Goal: Find specific page/section: Find specific page/section

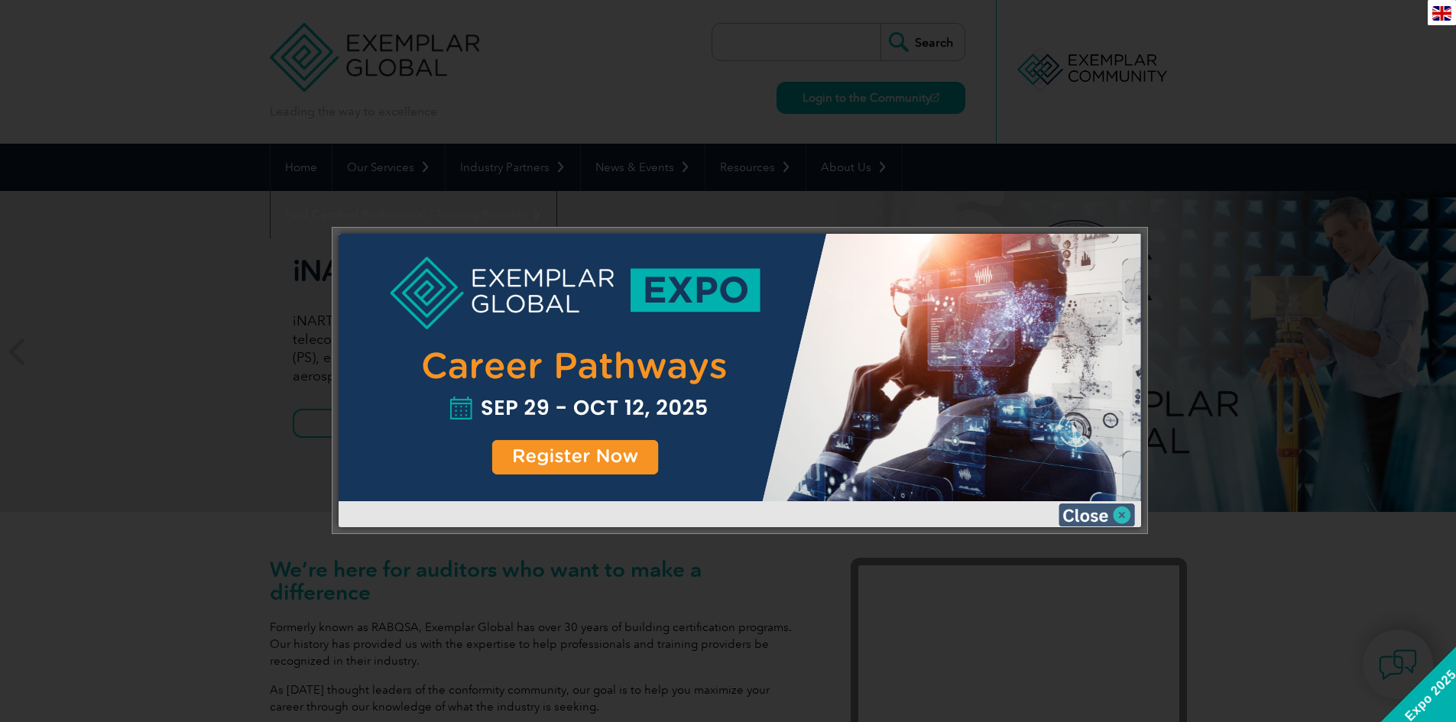
click at [1097, 510] on img at bounding box center [1097, 515] width 76 height 23
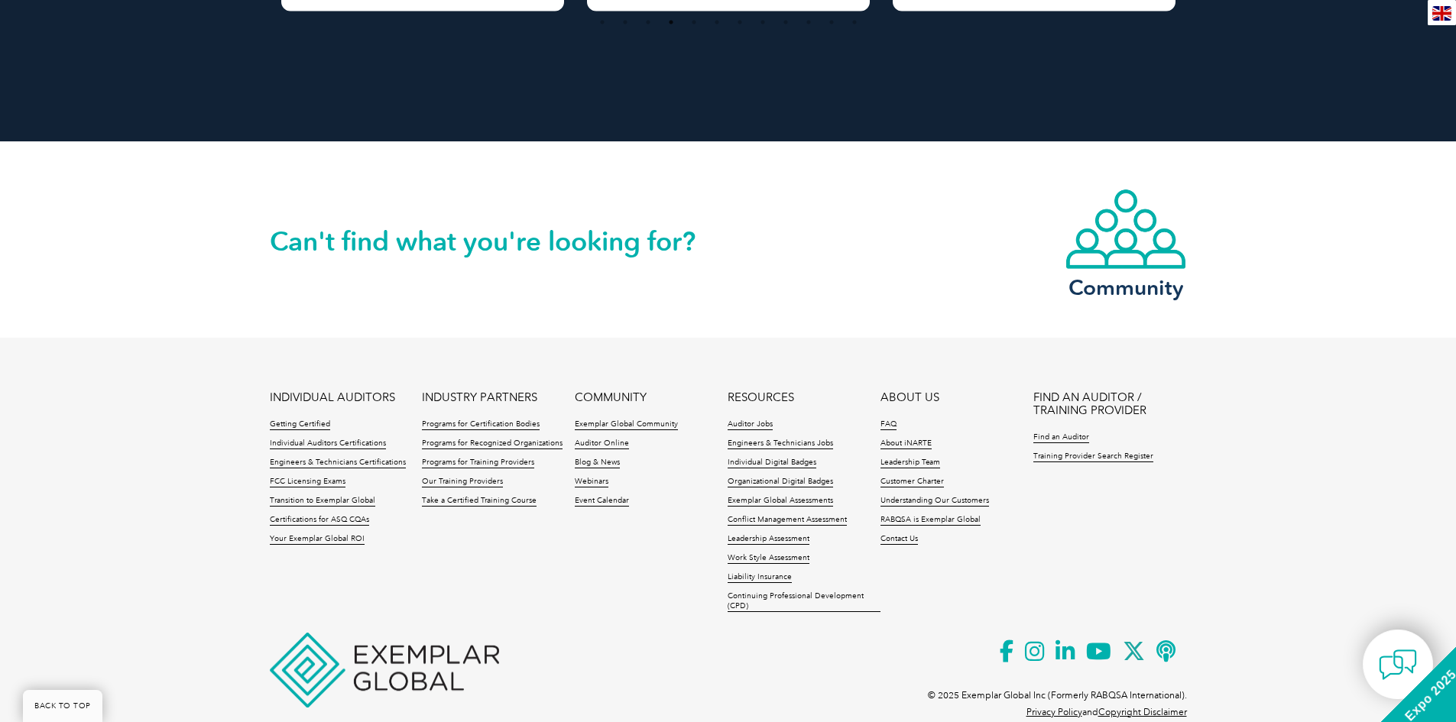
scroll to position [3466, 0]
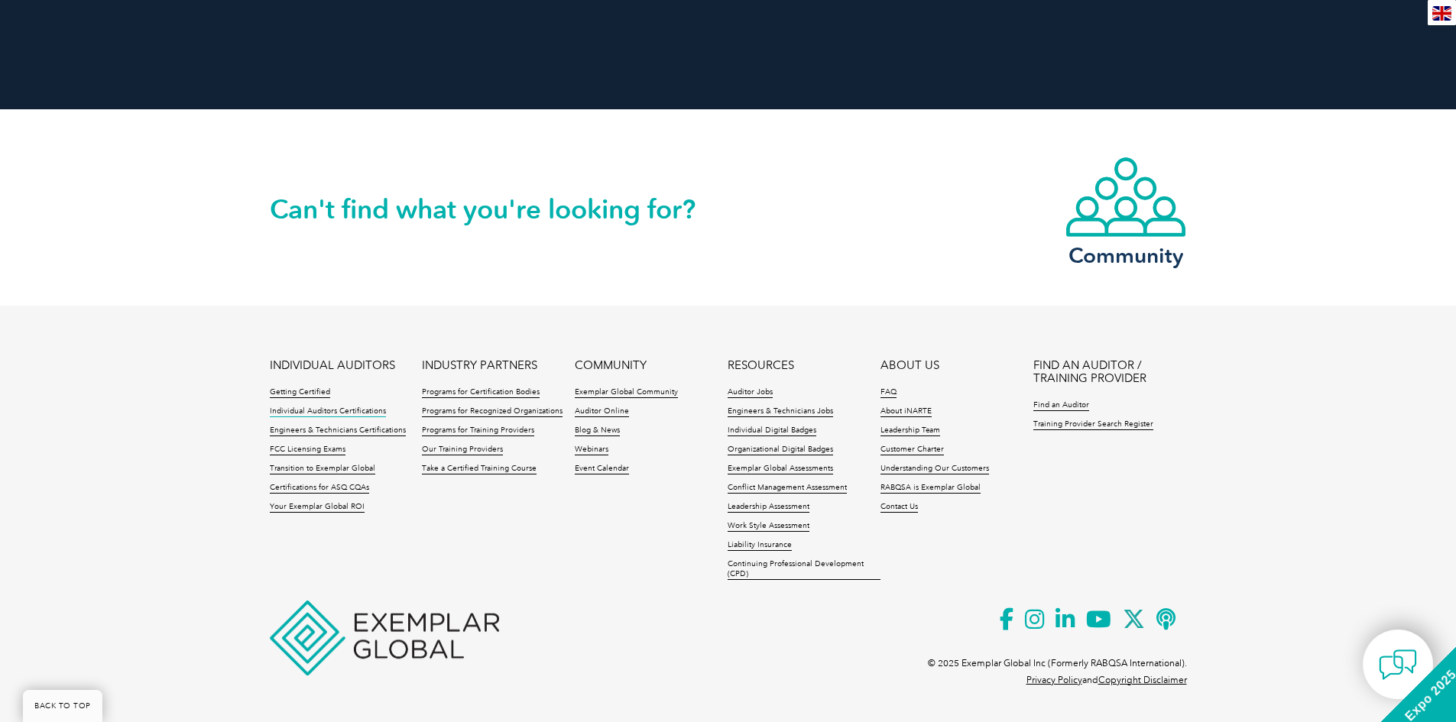
click at [336, 413] on link "Individual Auditors Certifications" at bounding box center [328, 412] width 116 height 11
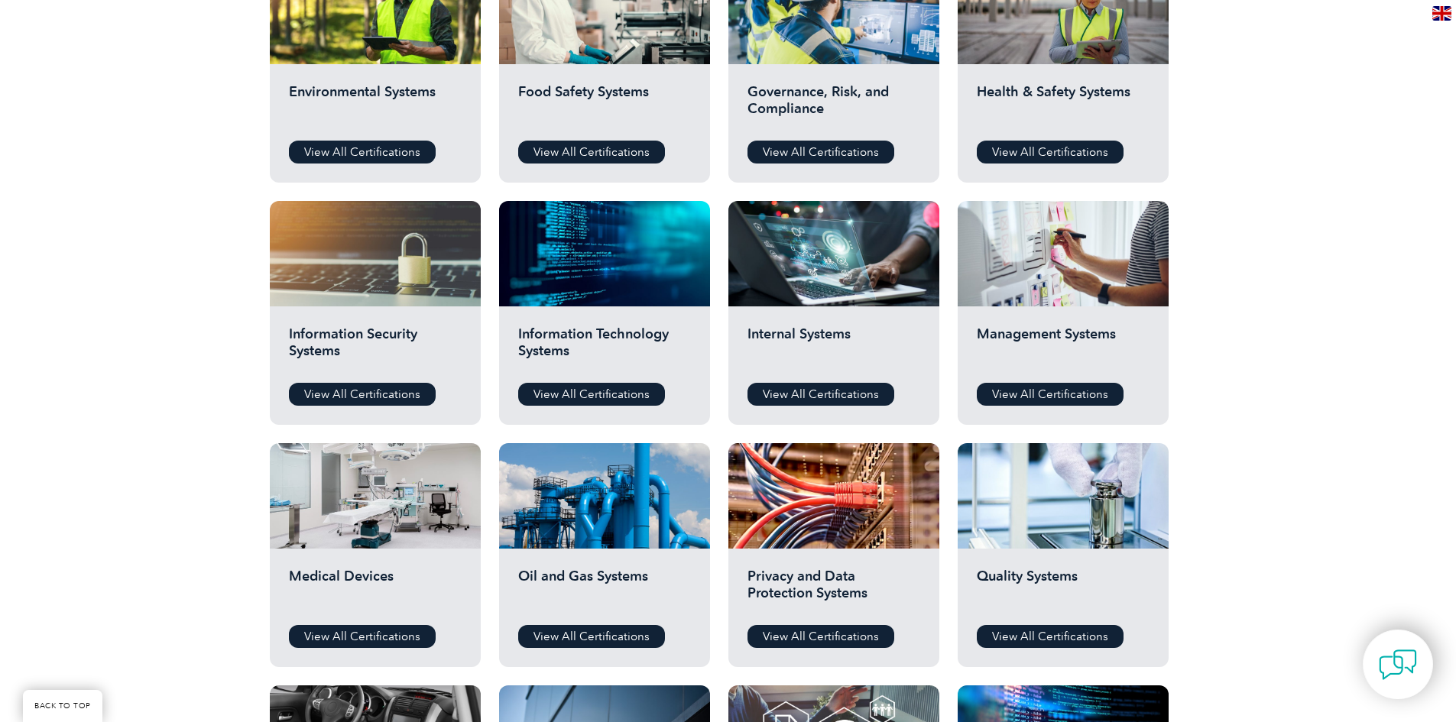
scroll to position [620, 0]
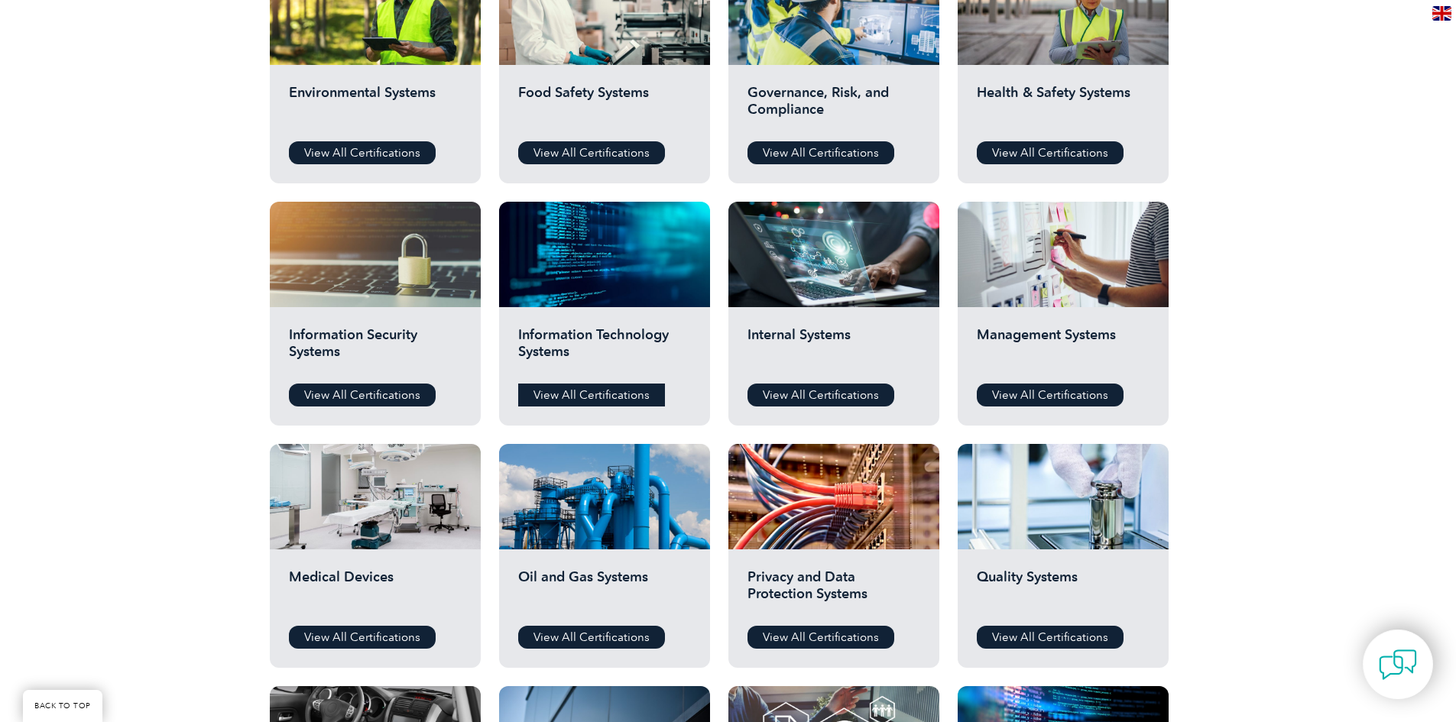
click at [568, 395] on link "View All Certifications" at bounding box center [591, 395] width 147 height 23
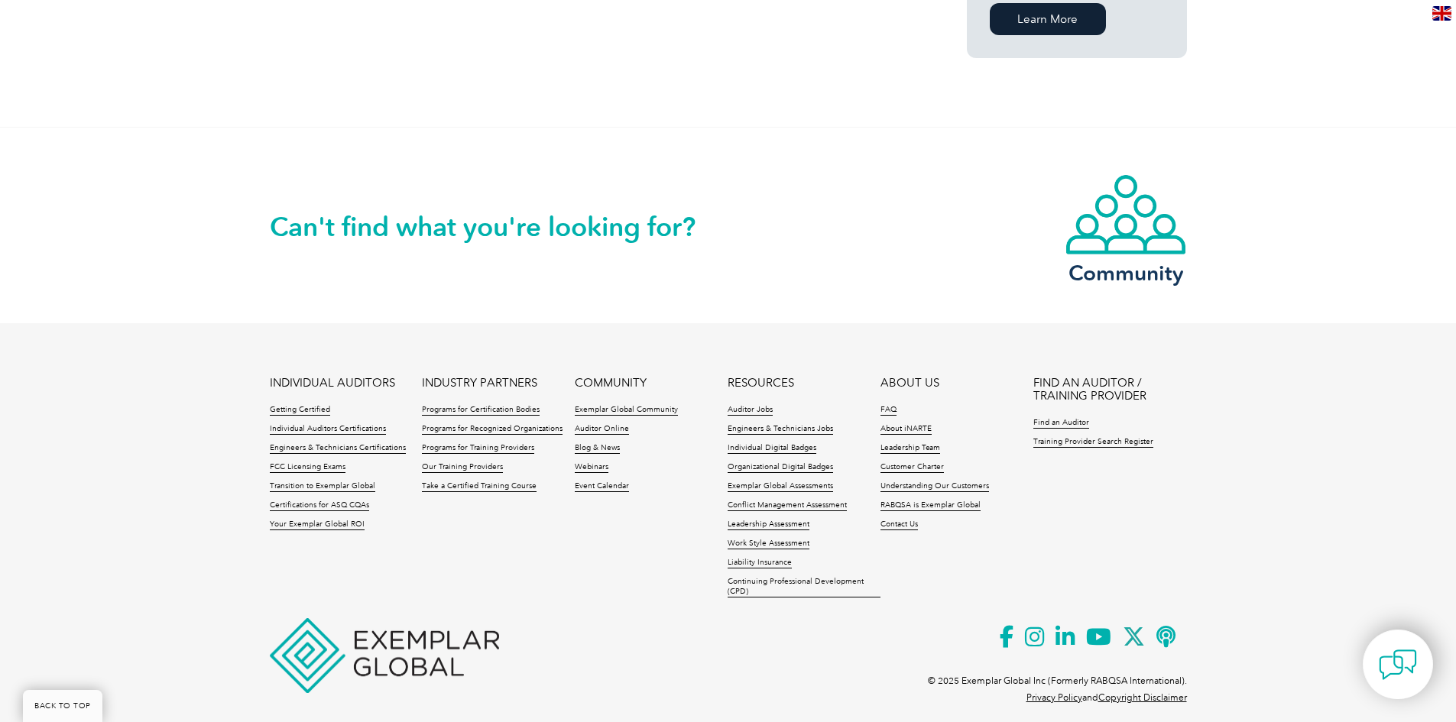
scroll to position [1208, 0]
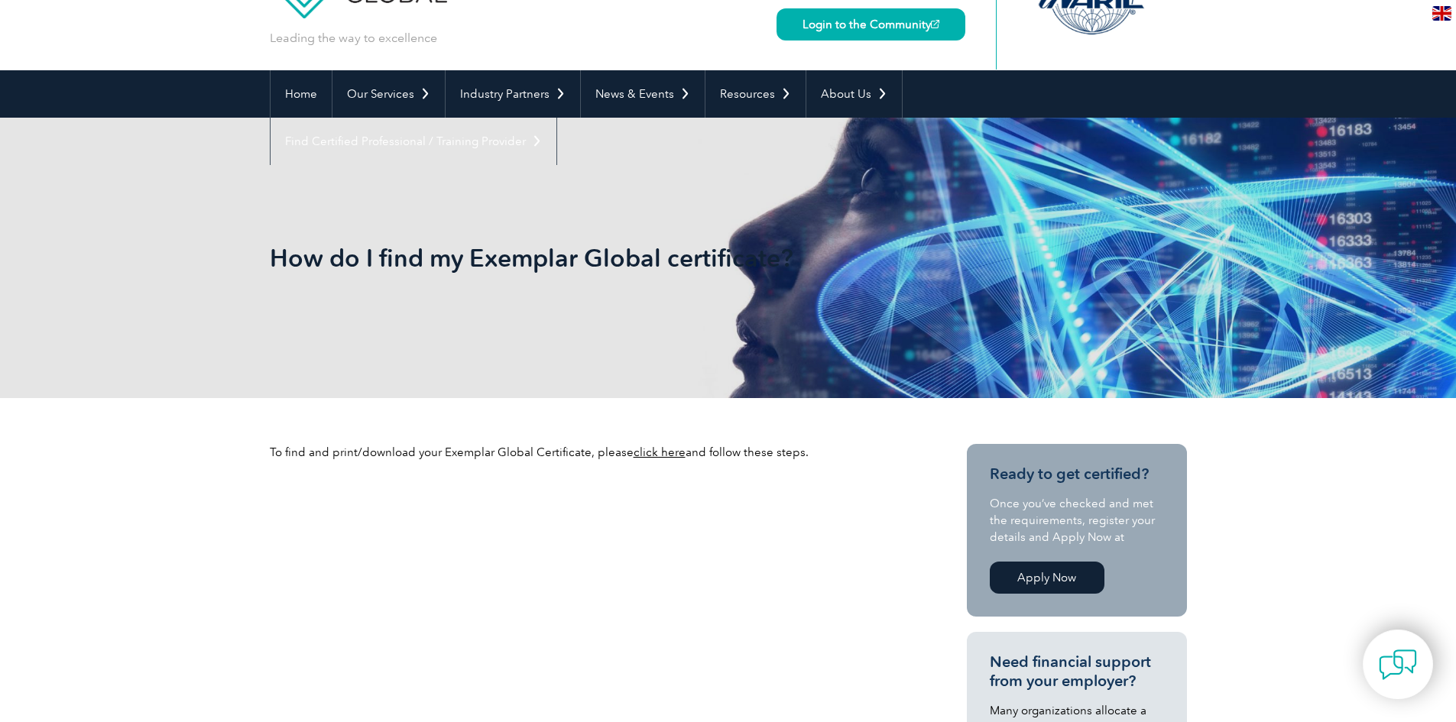
scroll to position [74, 0]
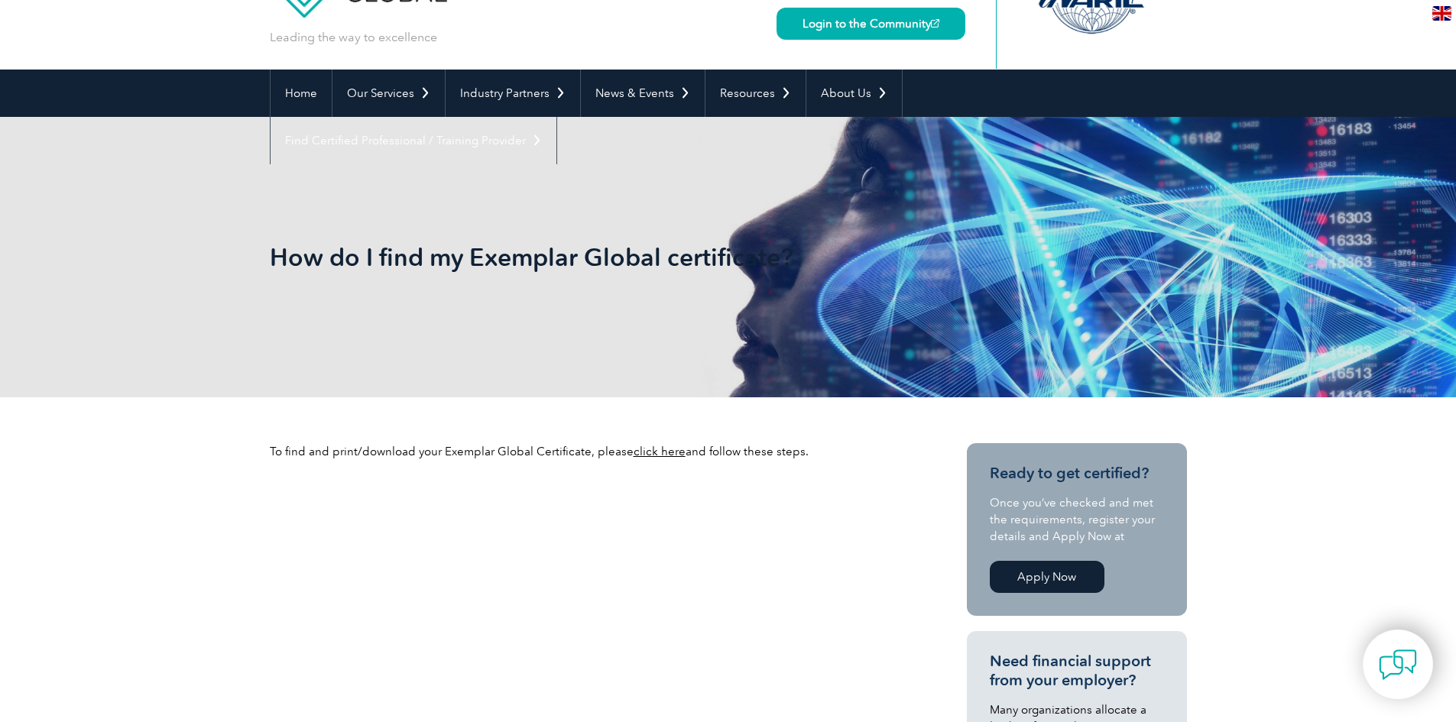
click at [664, 446] on link "click here" at bounding box center [660, 452] width 52 height 14
